Goal: Navigation & Orientation: Find specific page/section

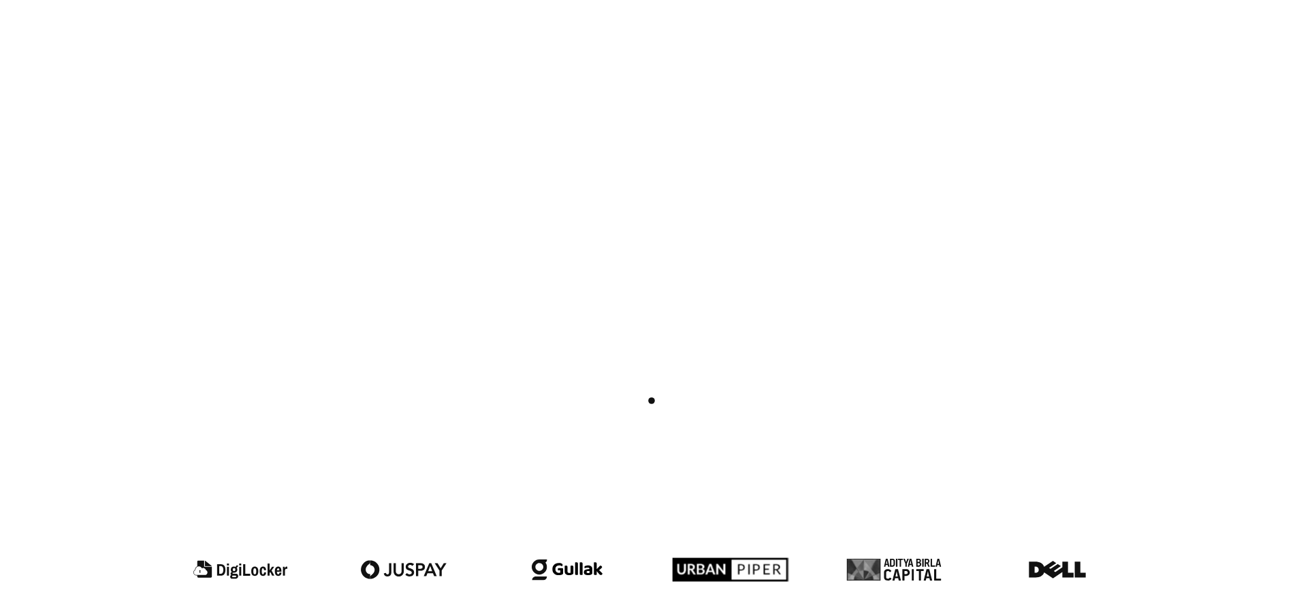
scroll to position [1046, 0]
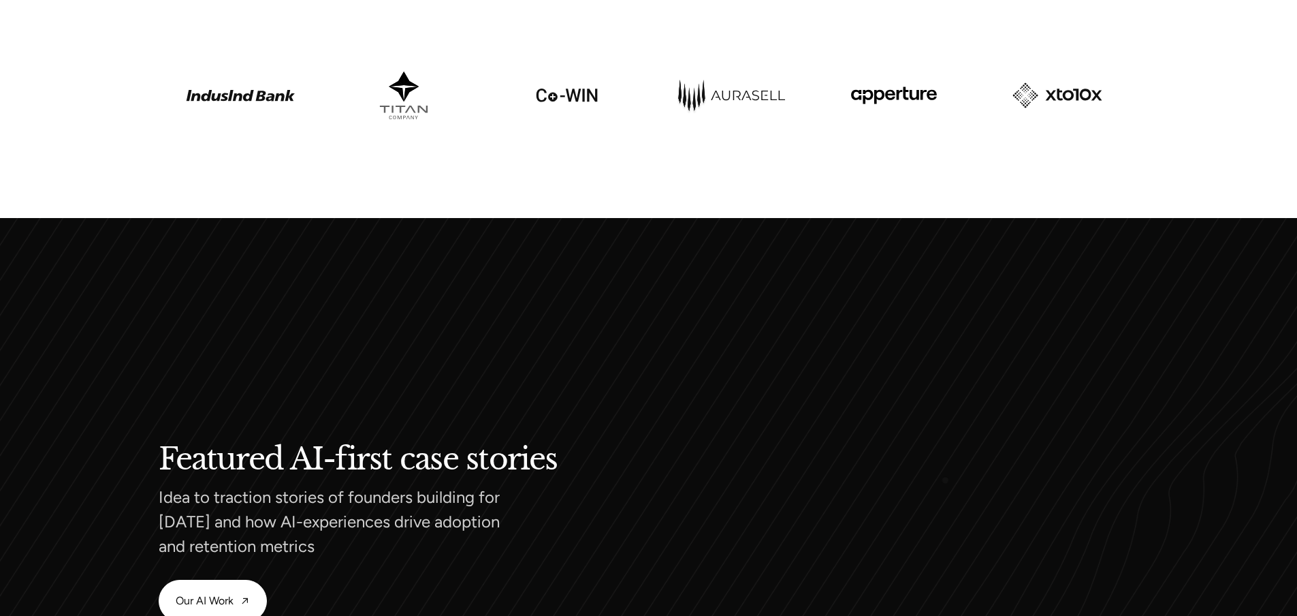
click at [947, 483] on video at bounding box center [901, 532] width 477 height 477
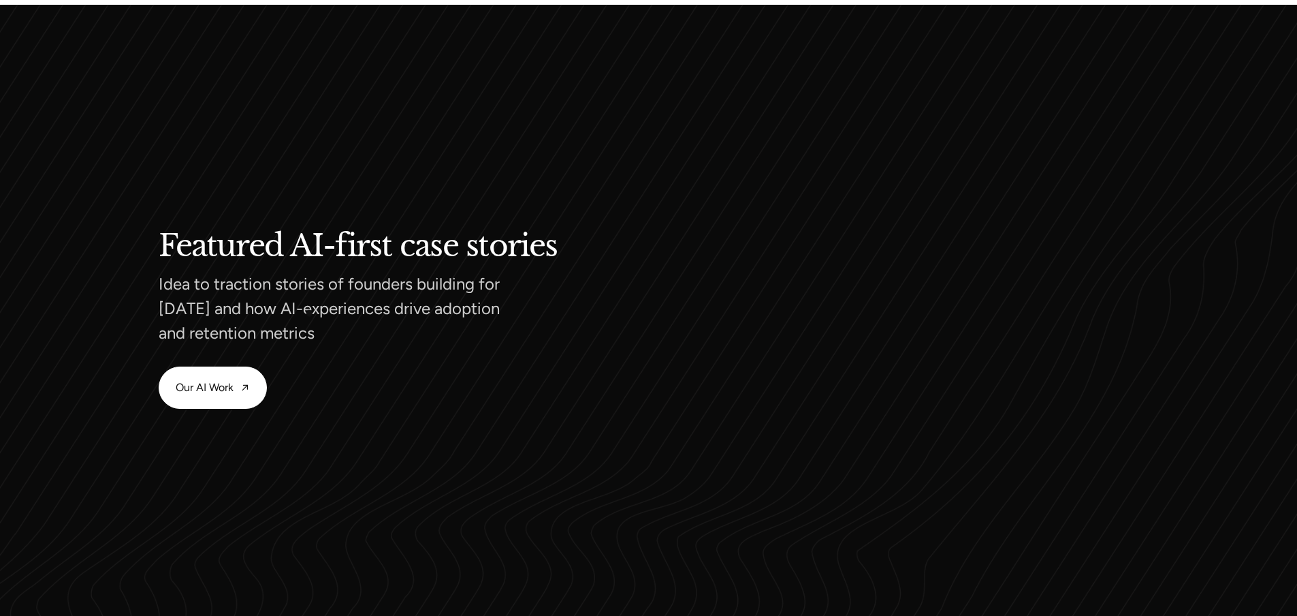
scroll to position [1381, 0]
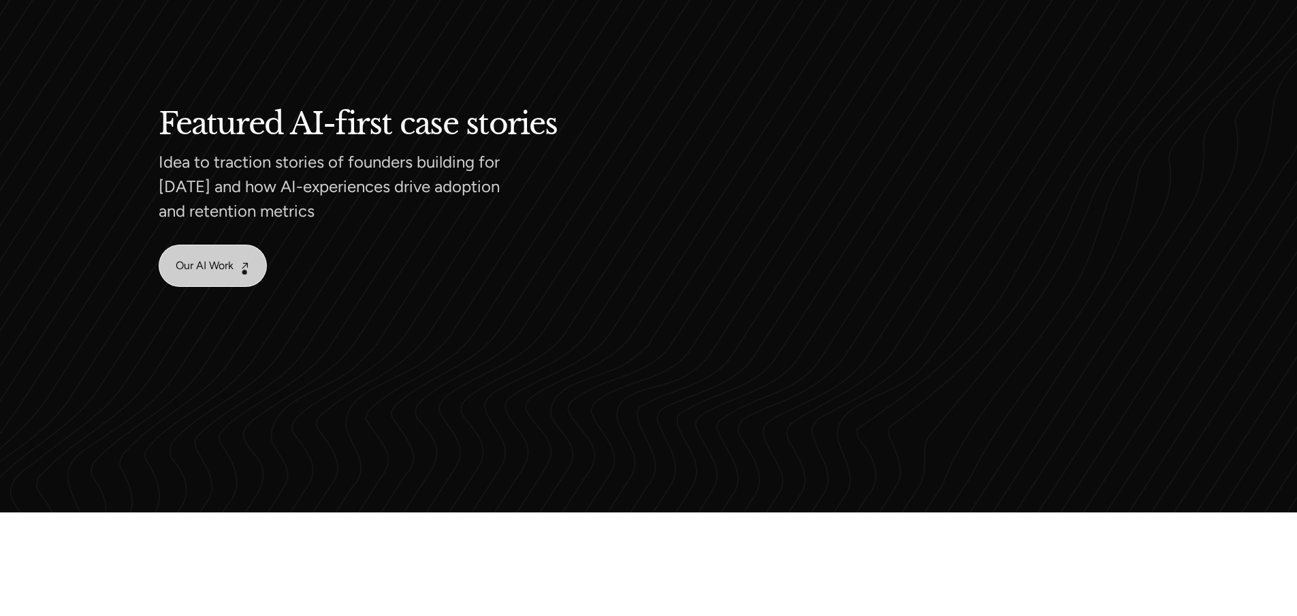
click at [239, 270] on link "Our AI Work" at bounding box center [212, 265] width 107 height 41
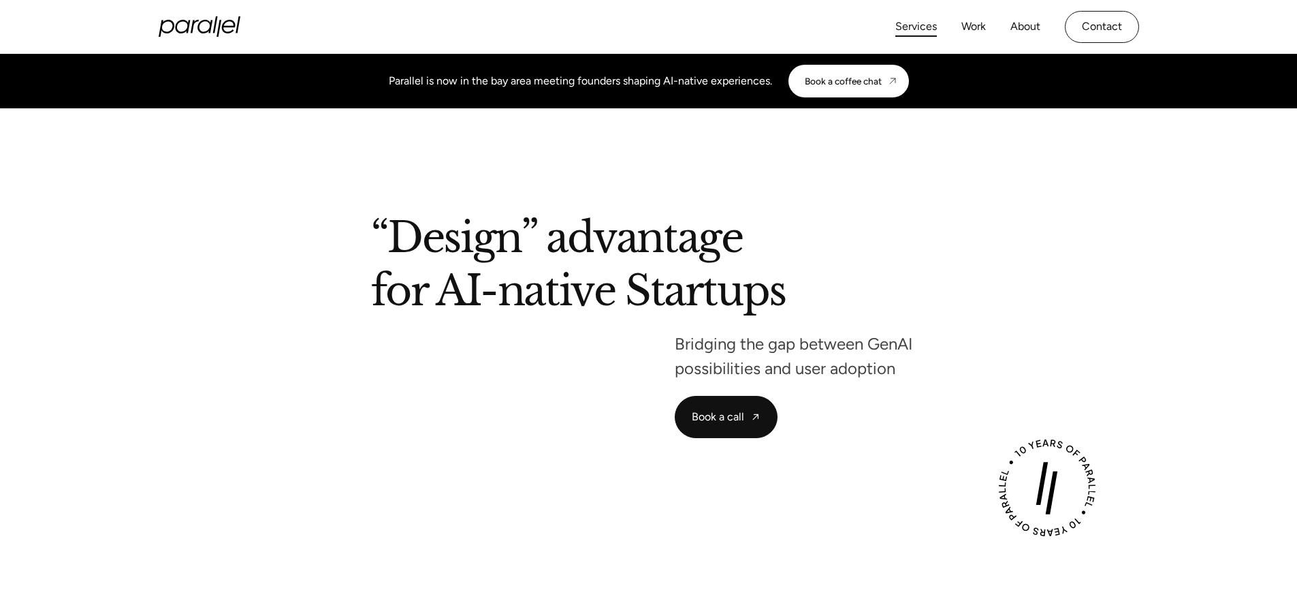
click at [924, 26] on link "Services" at bounding box center [916, 27] width 42 height 20
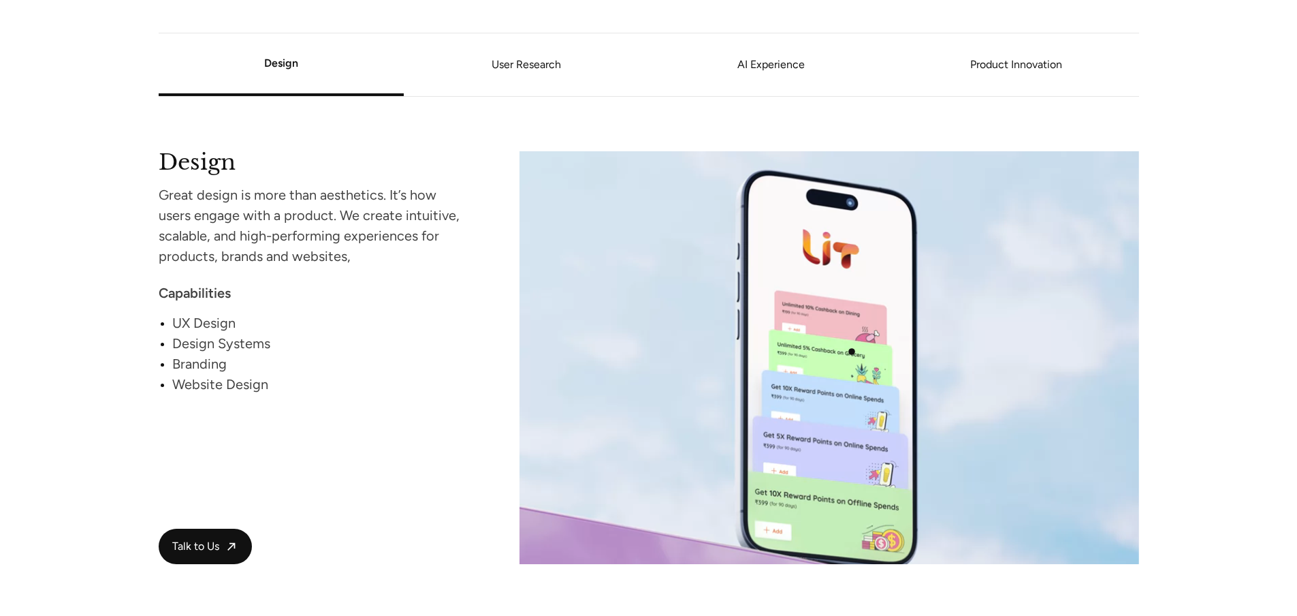
scroll to position [1312, 0]
